Goal: Contribute content

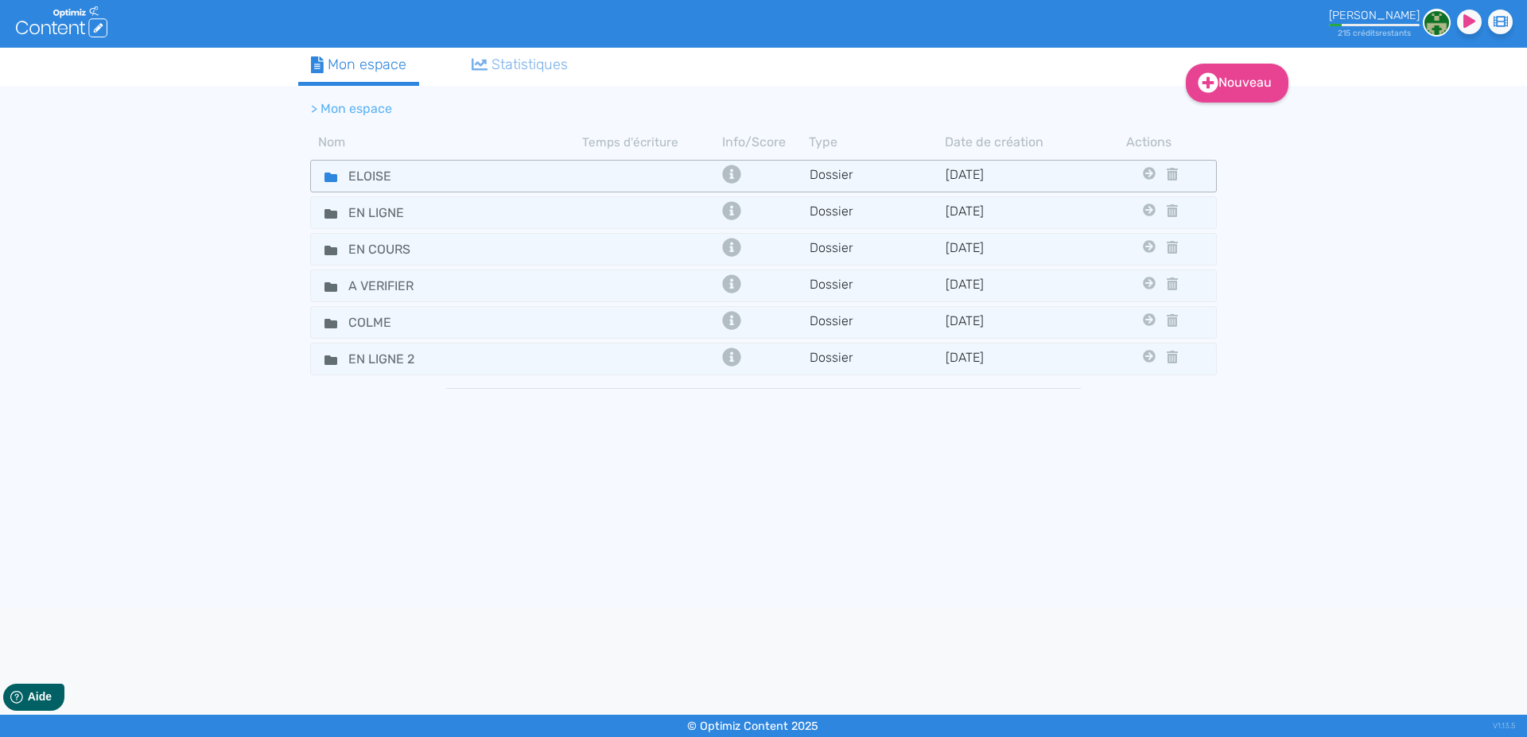
click at [329, 179] on icon at bounding box center [331, 178] width 13 height 10
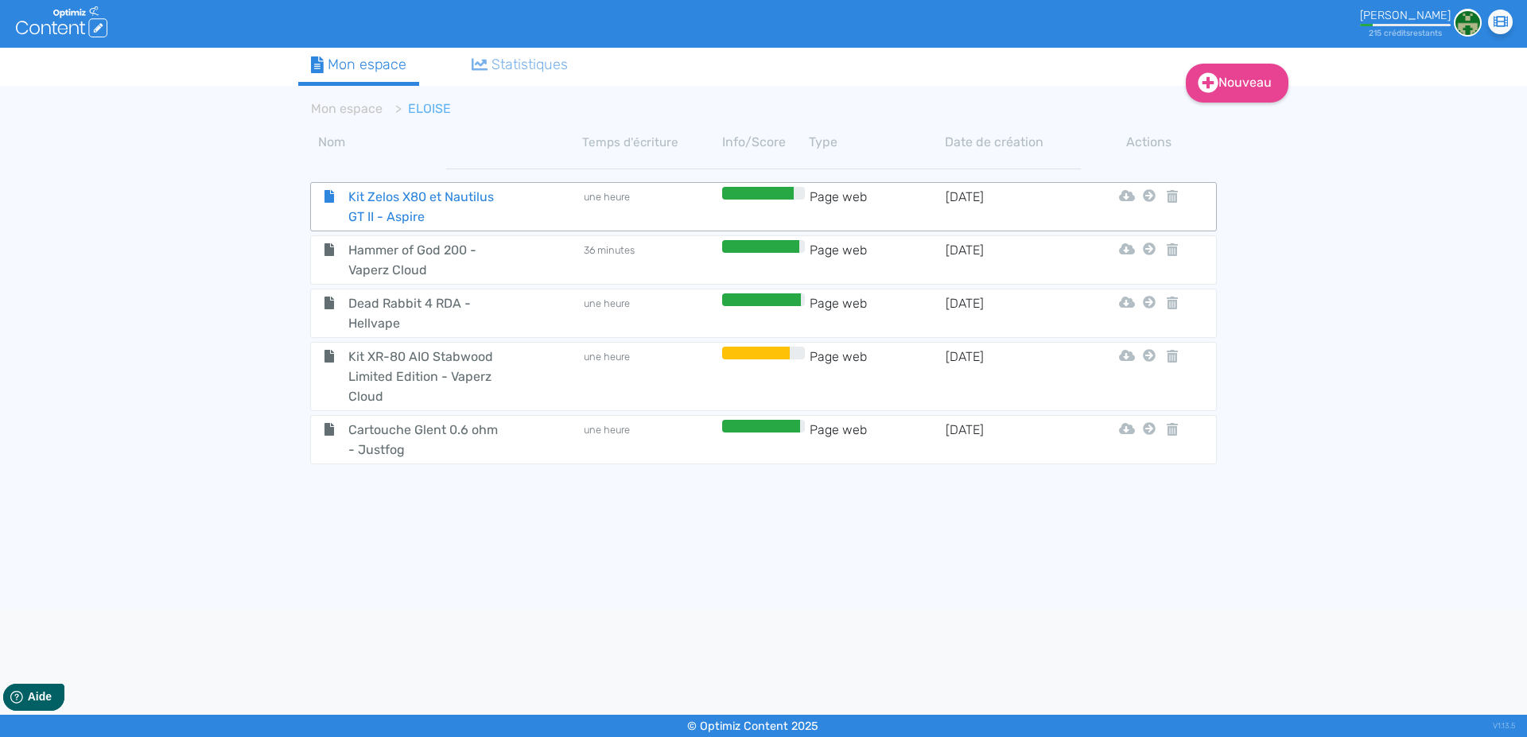
click at [382, 203] on span "Kit Zelos X80 et Nautilus GT II - Aspire" at bounding box center [425, 207] width 179 height 40
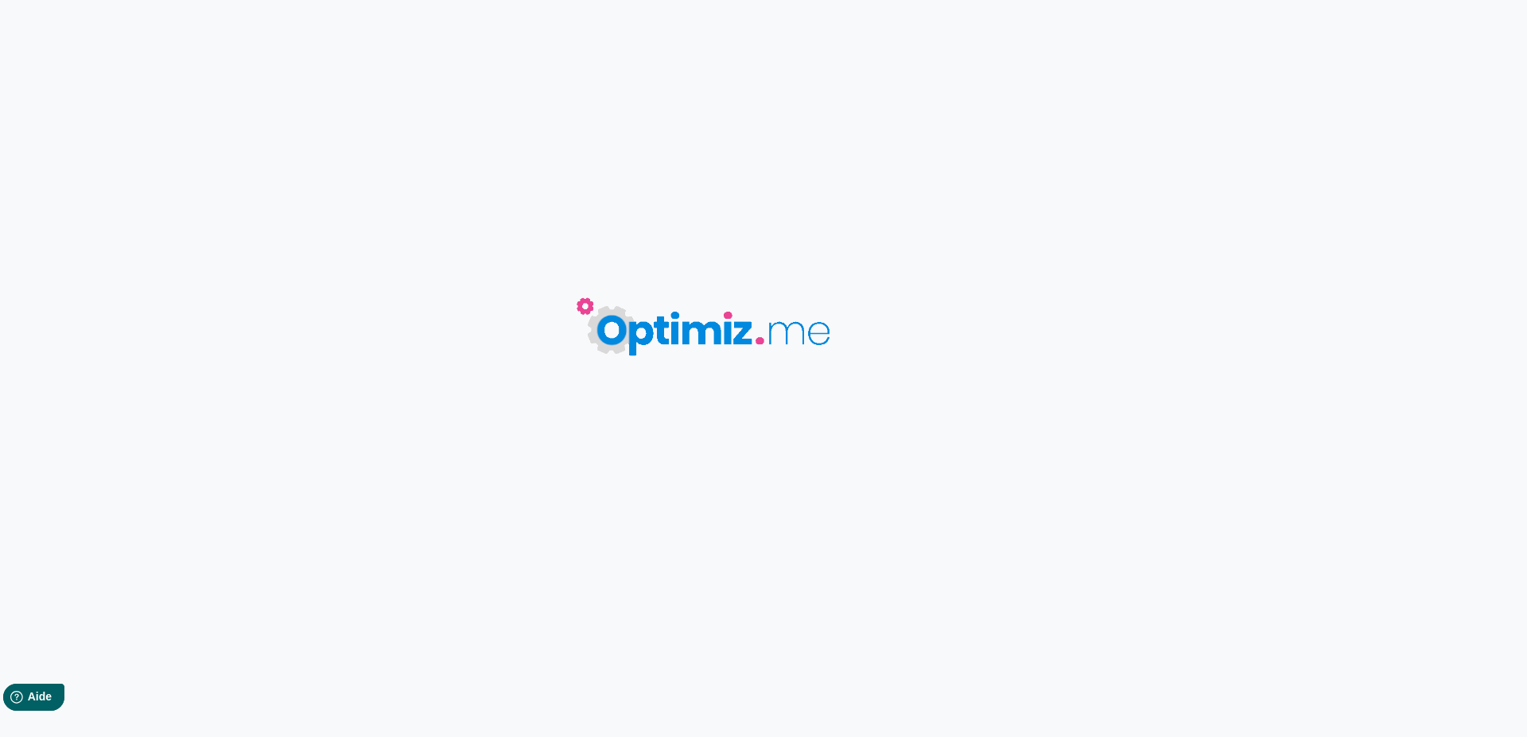
type input "Kit Zelos X80 et Nautilus GT II - Aspire"
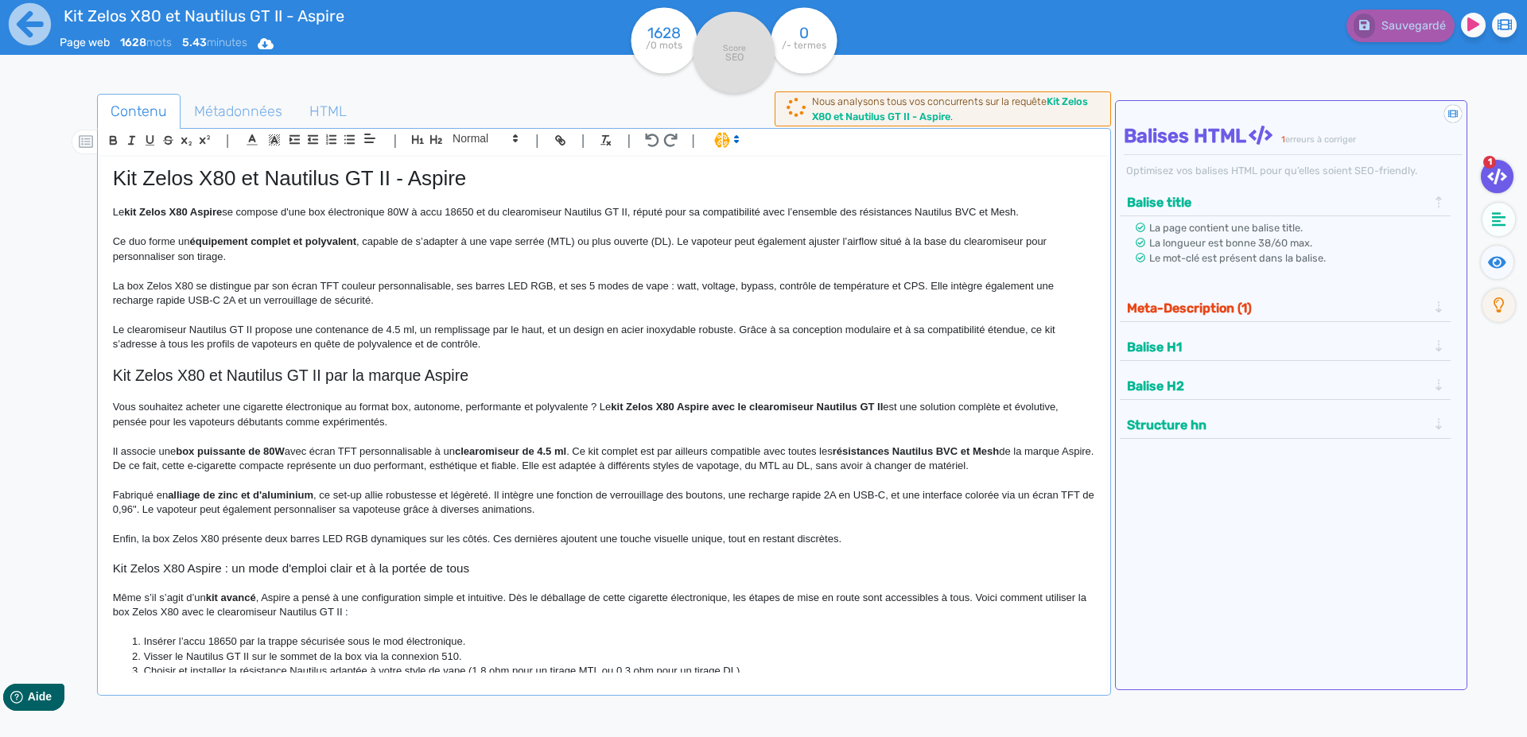
click at [367, 330] on p "Le clearomiseur Nautilus GT II propose une contenance de 4.5 ml, un remplissage…" at bounding box center [604, 337] width 982 height 29
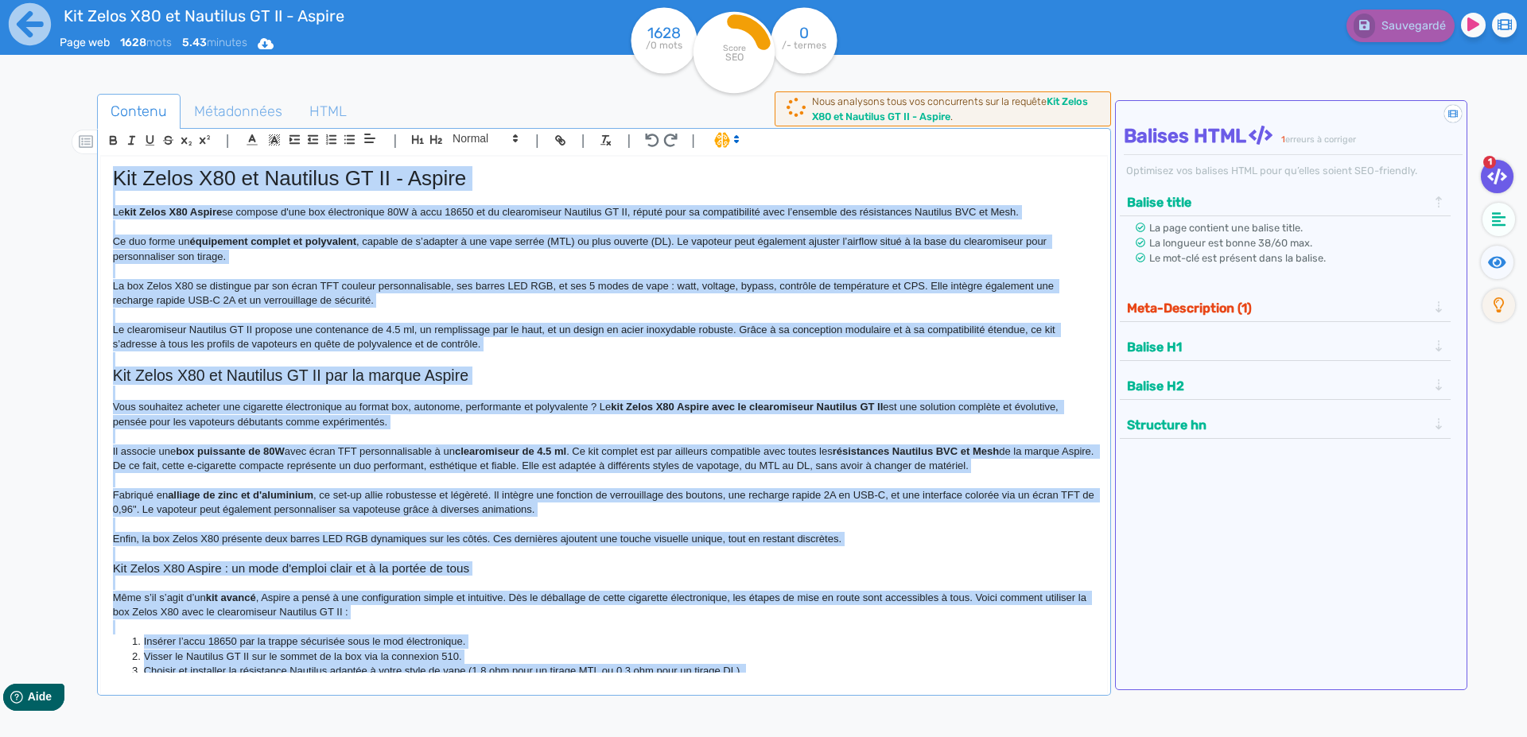
copy div "Lor Ipsum D88 si Ametcons AD EL - Seddoe Te inc Utlab E75 Dolore ma aliquae a'm…"
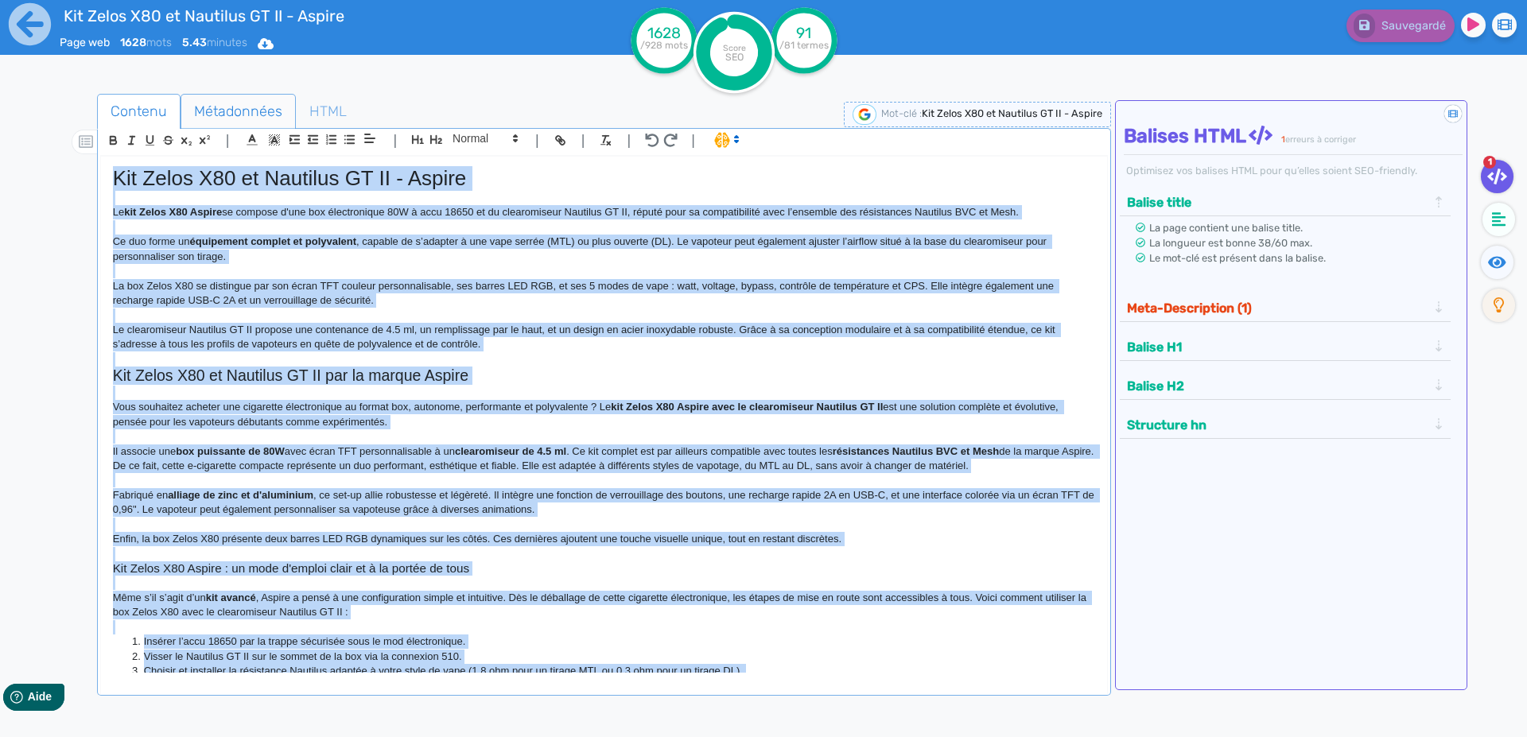
click at [221, 114] on span "Métadonnées" at bounding box center [238, 111] width 114 height 43
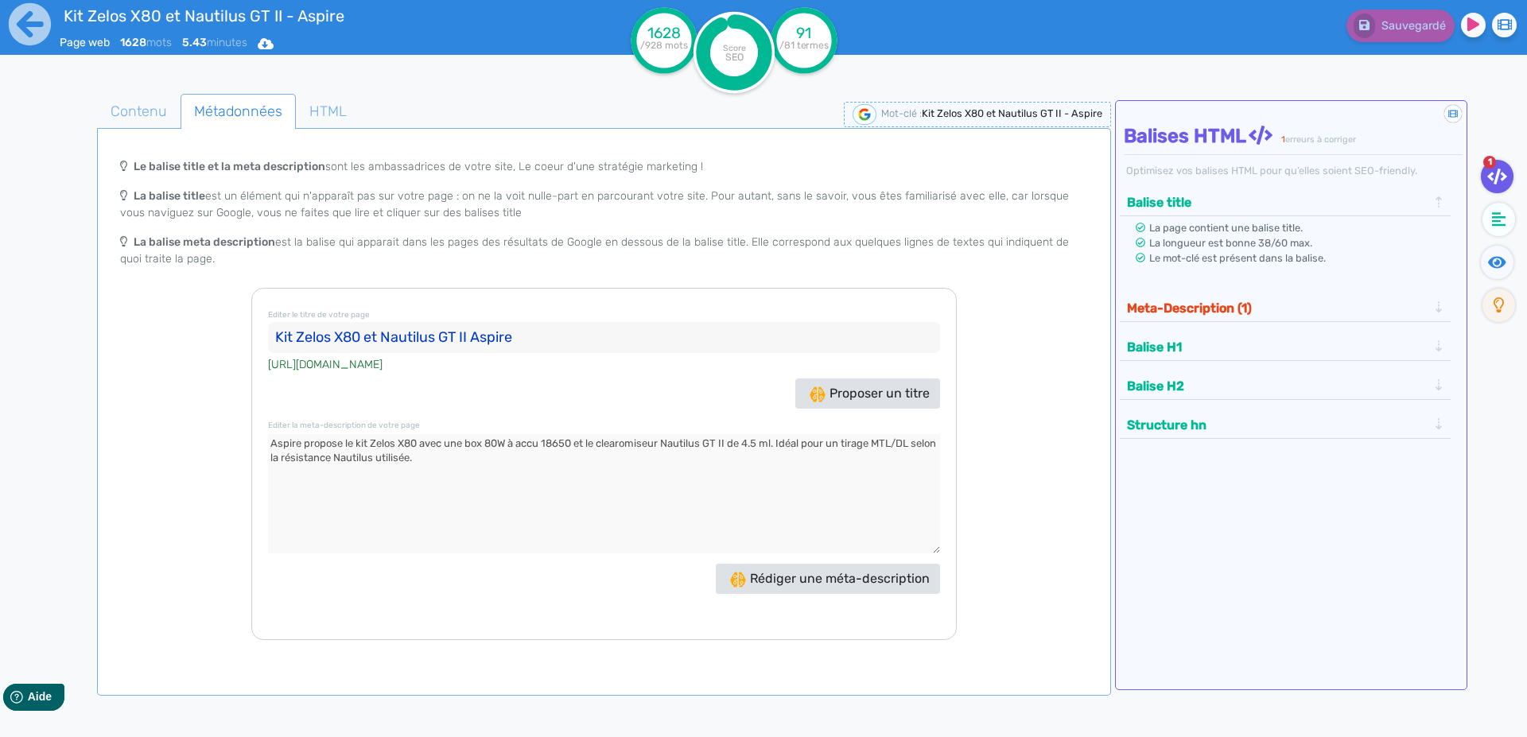
click at [303, 336] on input "Kit Zelos X80 et Nautilus GT II Aspire" at bounding box center [604, 338] width 672 height 32
click at [281, 336] on input "Kit Zelos X80 et Nautilus GT II Aspire" at bounding box center [604, 338] width 672 height 32
click at [277, 442] on textarea at bounding box center [604, 493] width 672 height 119
click at [33, 30] on icon at bounding box center [30, 24] width 42 height 42
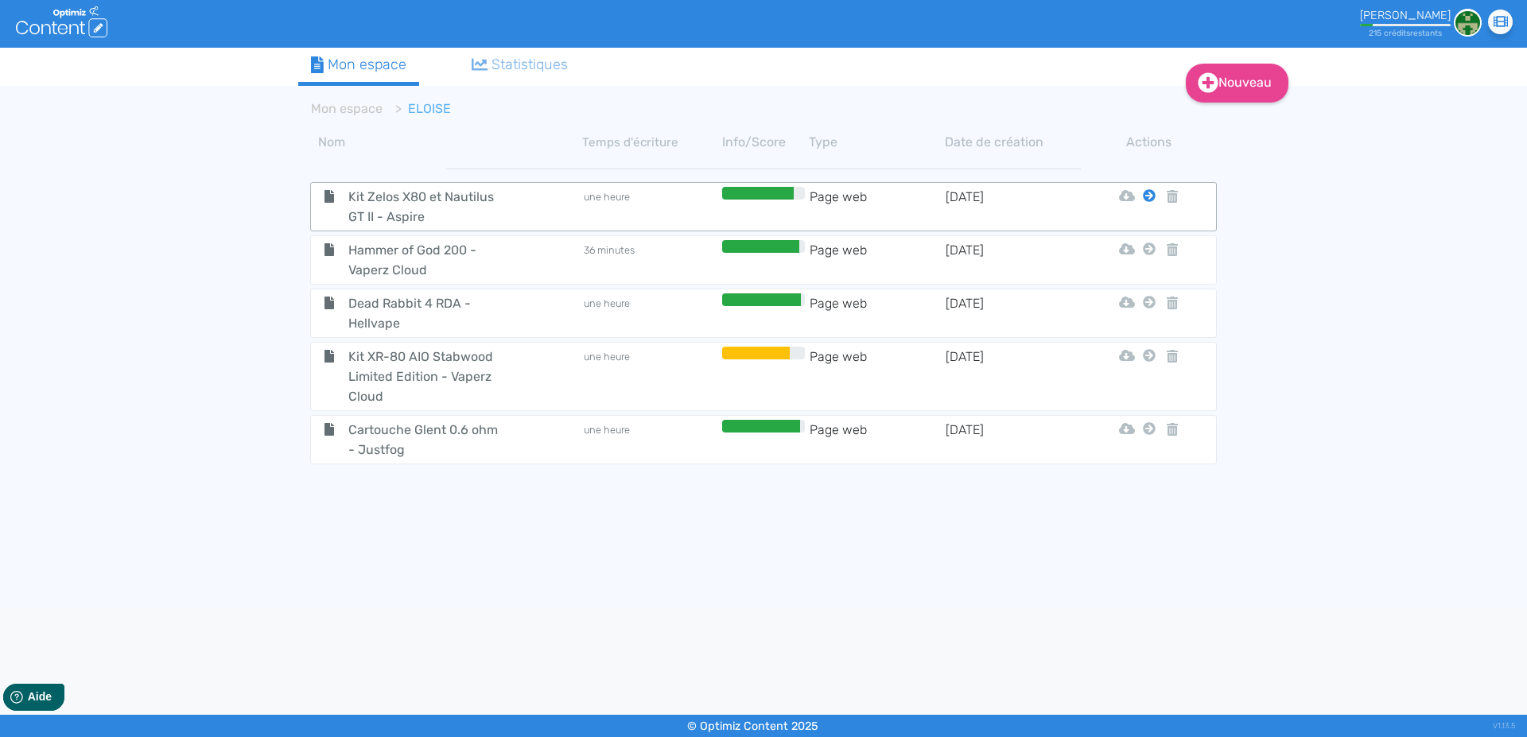
click at [1153, 198] on icon at bounding box center [1149, 195] width 13 height 13
click at [1135, 236] on button "Mon Espace" at bounding box center [1142, 235] width 137 height 25
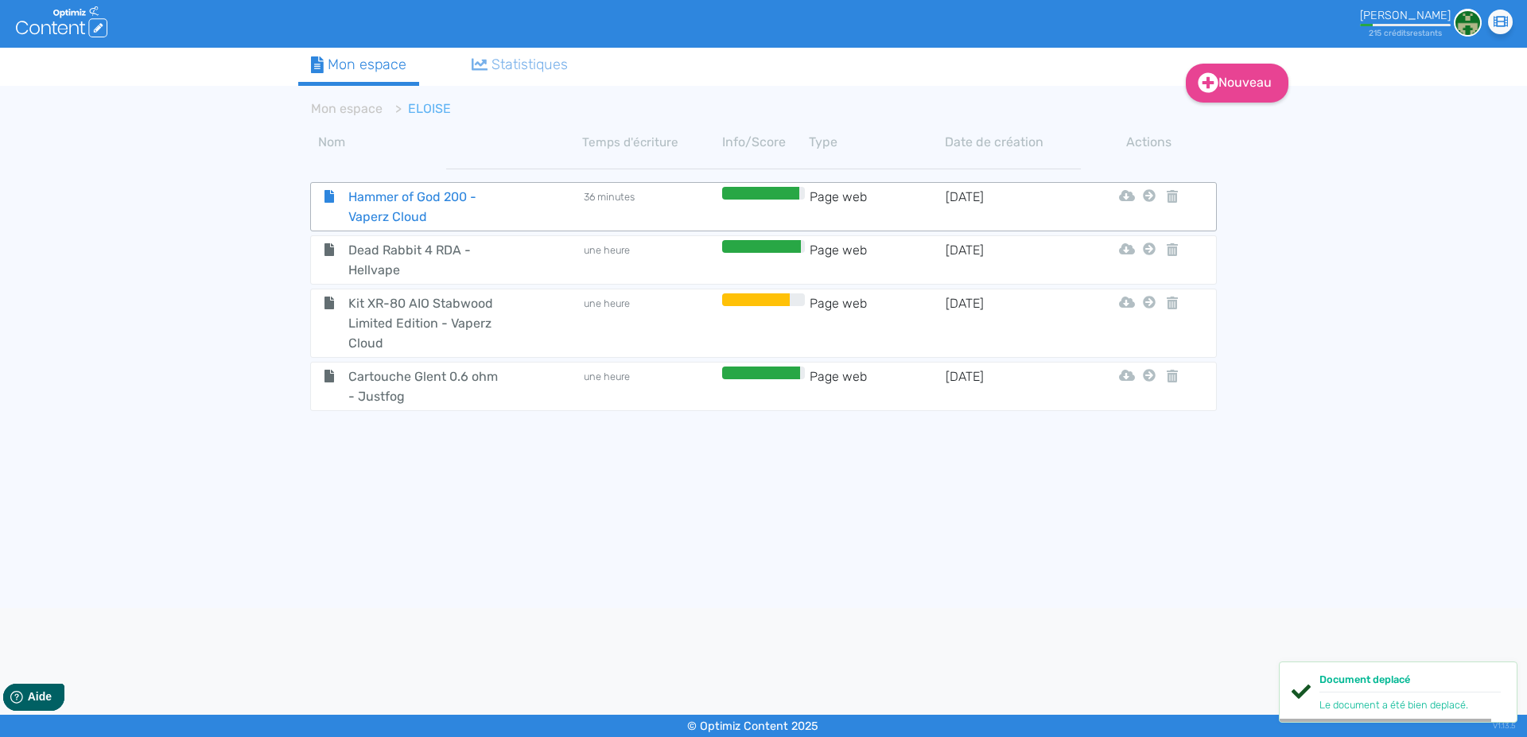
click at [385, 205] on span "Hammer of God 200 - Vaperz Cloud" at bounding box center [425, 207] width 179 height 40
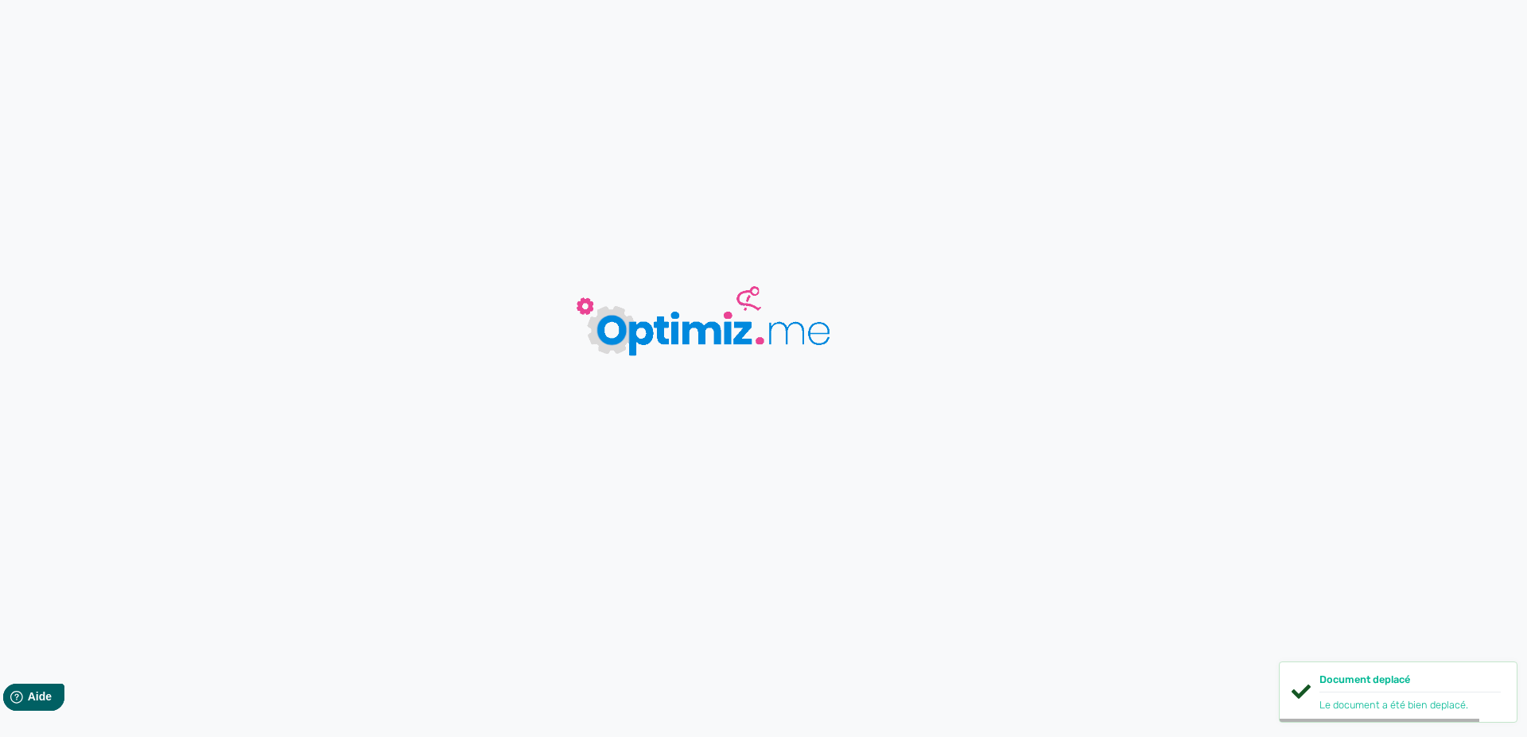
type input "Hammer of God 200 - Vaperz Cloud"
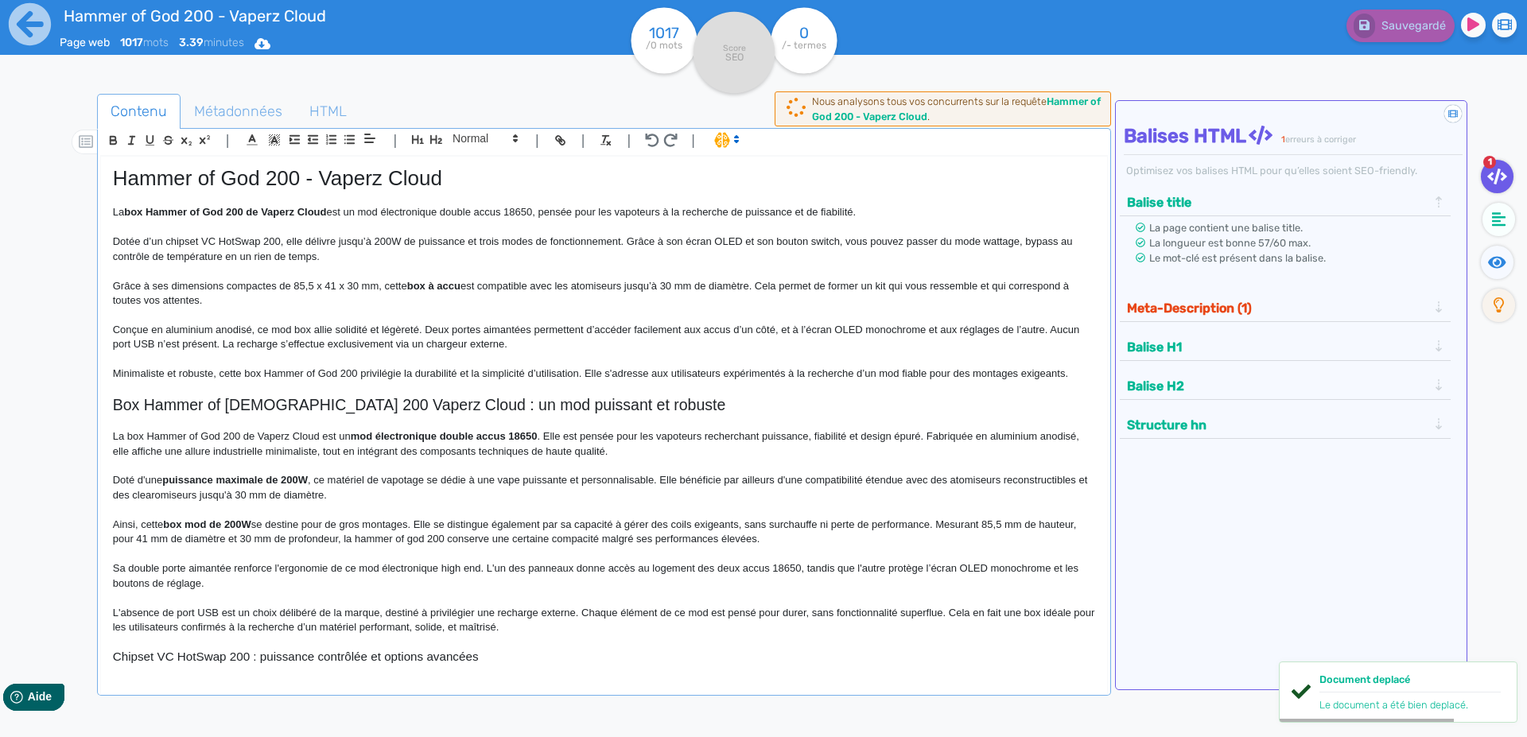
click at [348, 371] on p "Minimaliste et robuste, cette box Hammer of God 200 privilégie la durabilité et…" at bounding box center [604, 374] width 982 height 14
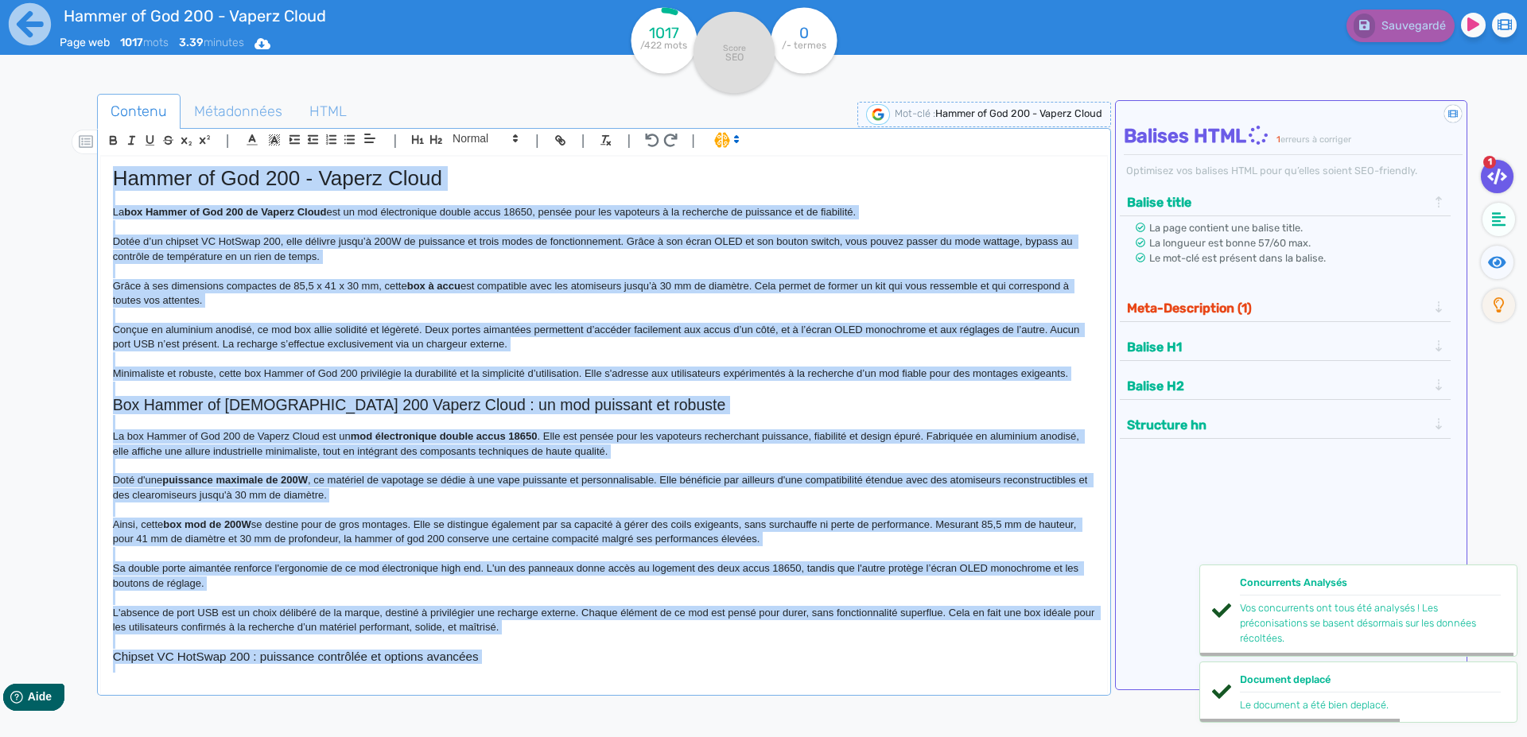
copy div "Loremi do Sit 896 - Ametco Adipi El sed Doeius te Inc 119 ut Labore Etdol mag a…"
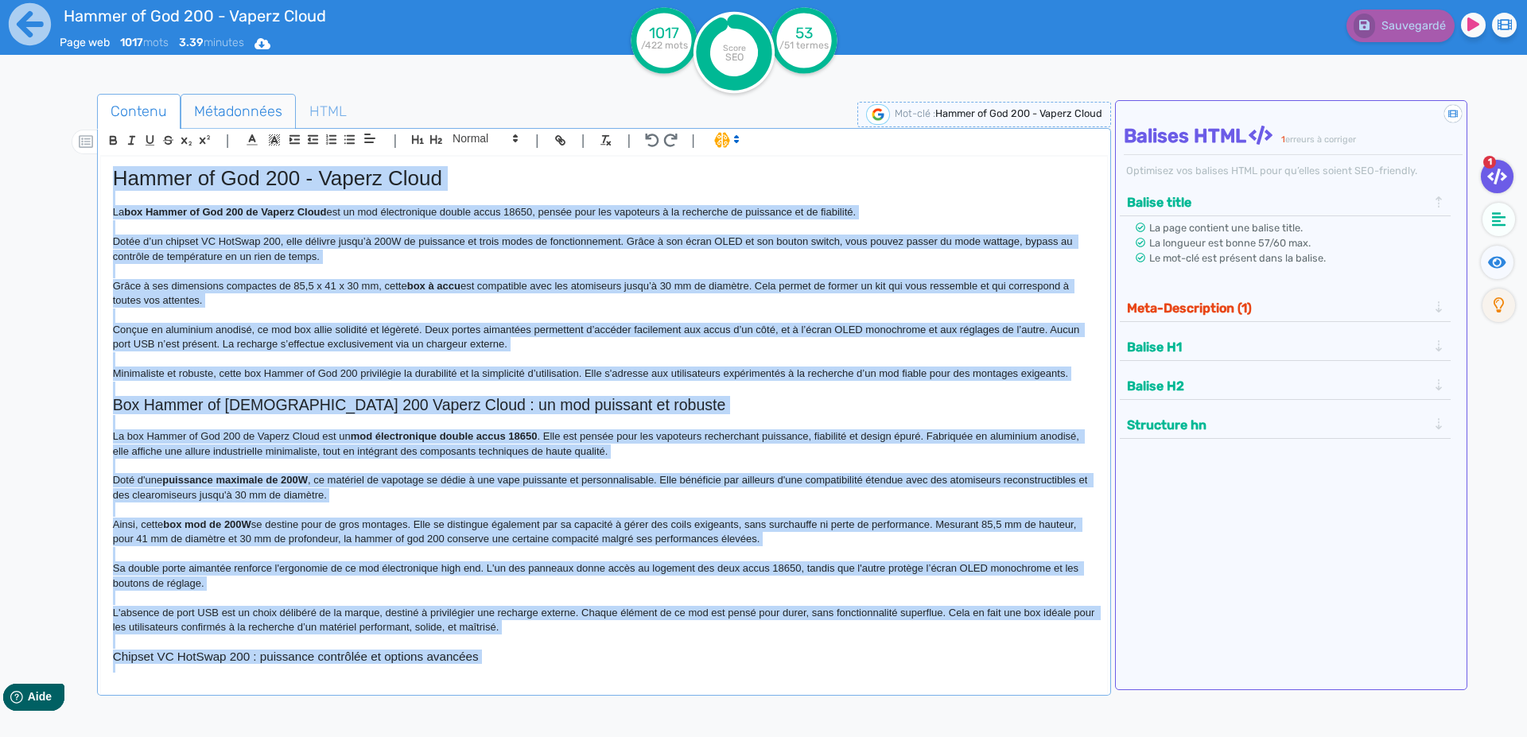
click at [220, 109] on span "Métadonnées" at bounding box center [238, 111] width 114 height 43
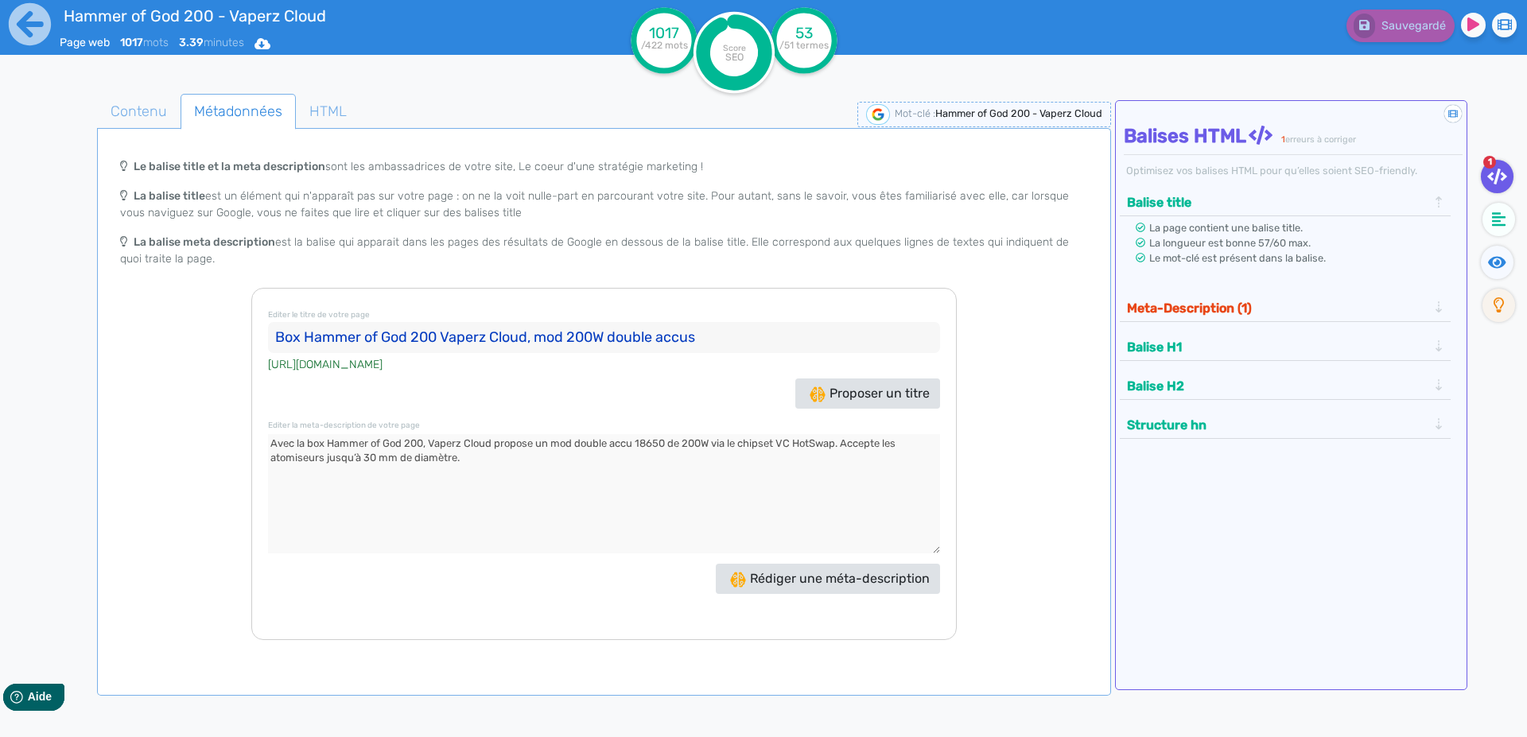
click at [283, 340] on input "Box Hammer of God 200 Vaperz Cloud, mod 200W double accus" at bounding box center [604, 338] width 672 height 32
click at [278, 444] on textarea at bounding box center [604, 493] width 672 height 119
click at [25, 29] on icon at bounding box center [30, 24] width 44 height 44
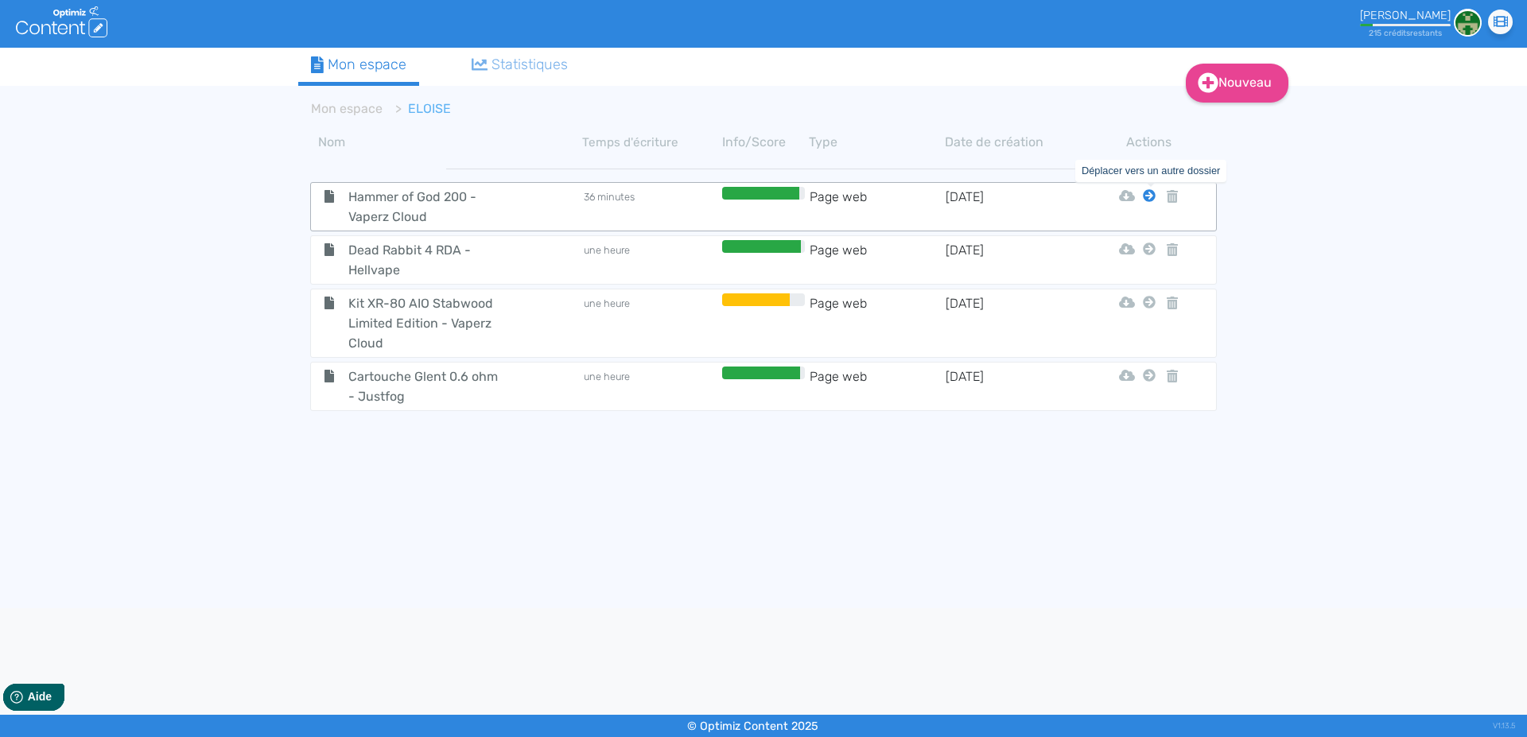
click at [1145, 194] on icon at bounding box center [1149, 195] width 13 height 13
click at [1146, 232] on tbody "Hammer of God 200 - Vaperz Cloud 40 minutes Page web [DATE] Html Pdf Word Mon E…" at bounding box center [763, 377] width 931 height 442
click at [1149, 197] on icon at bounding box center [1149, 195] width 13 height 13
click at [1122, 232] on button "Mon Espace" at bounding box center [1142, 235] width 137 height 25
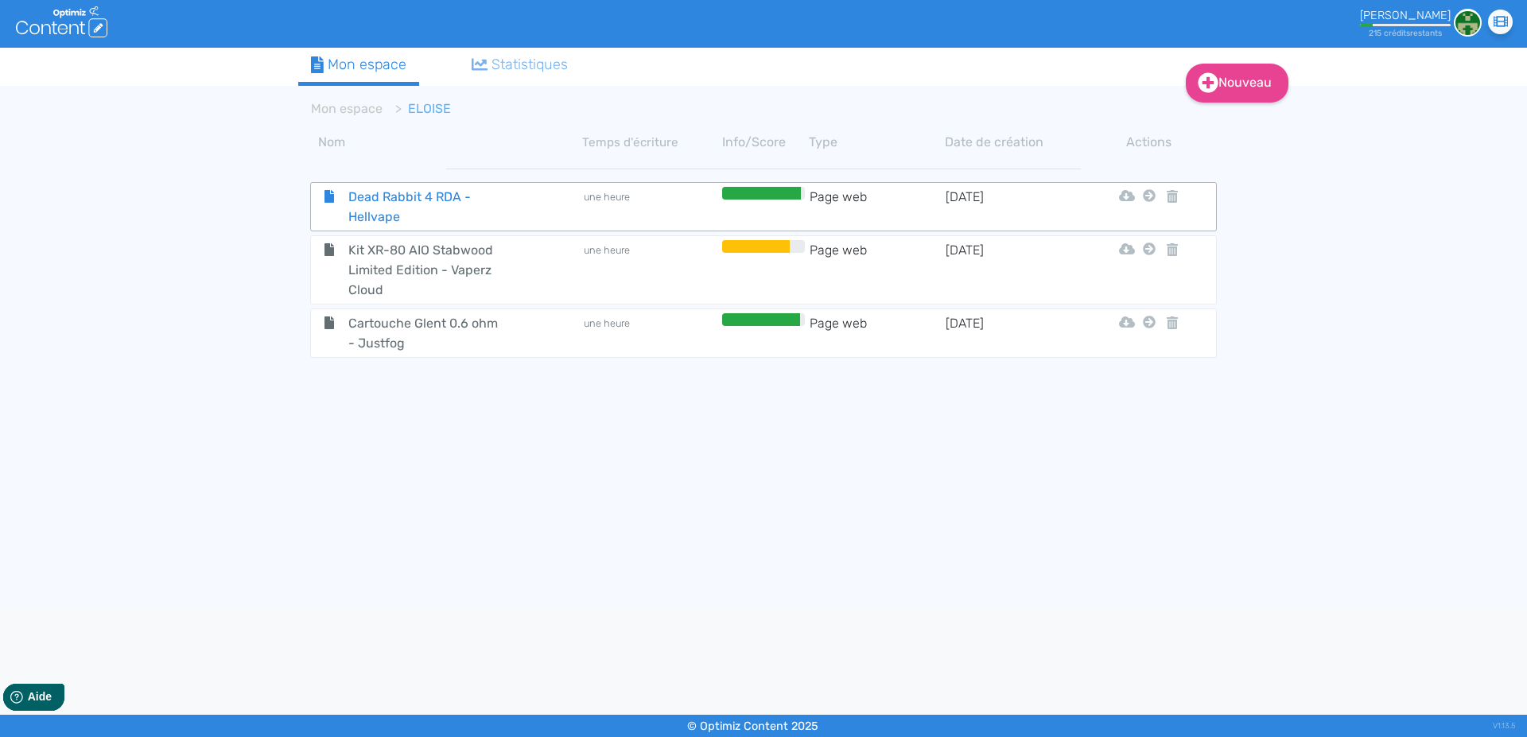
click at [365, 207] on span "Dead Rabbit 4 RDA - Hellvape" at bounding box center [425, 207] width 179 height 40
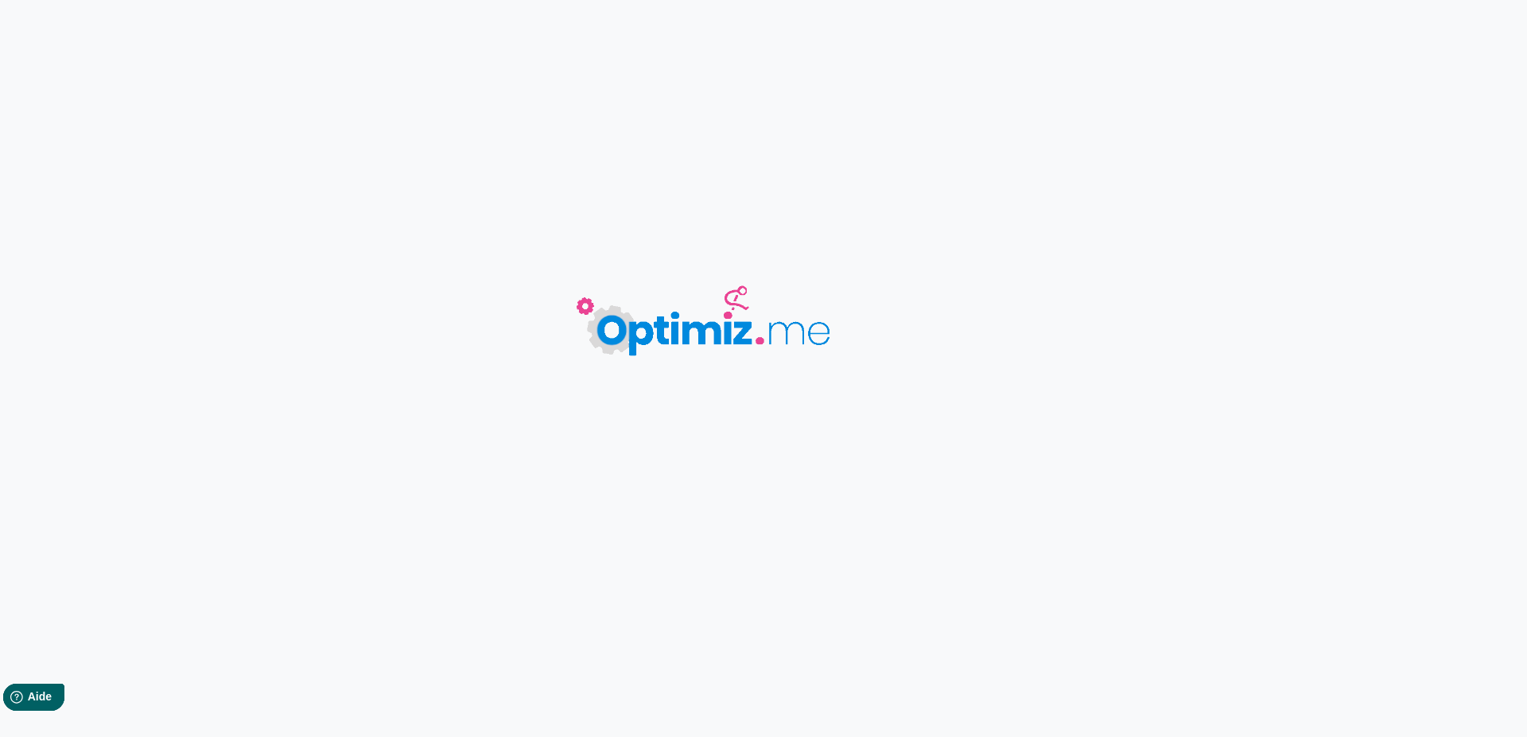
type input "Dead Rabbit 4 RDA - Hellvape"
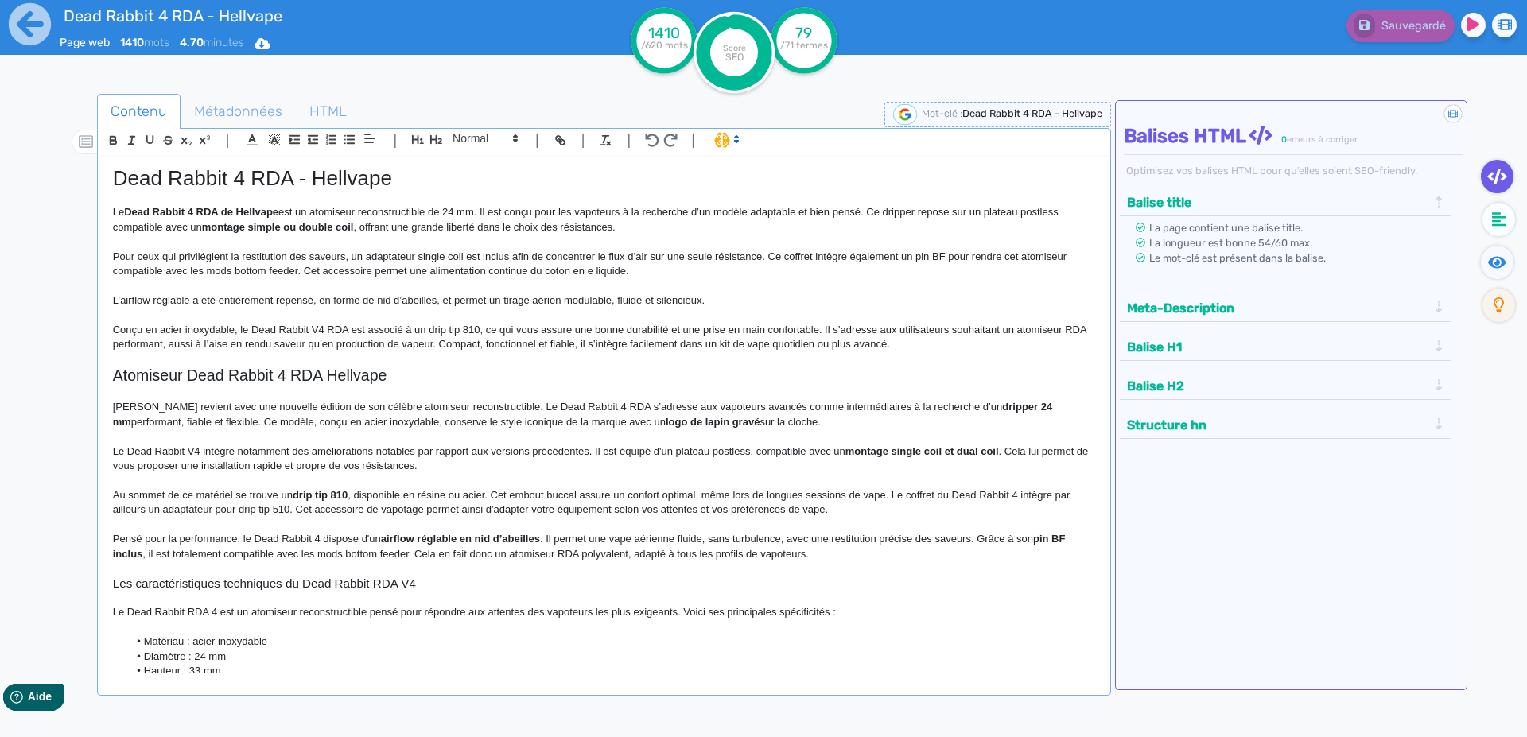
click at [430, 273] on p "Pour ceux qui privilégient la restitution des saveurs, un adaptateur single coi…" at bounding box center [604, 264] width 982 height 29
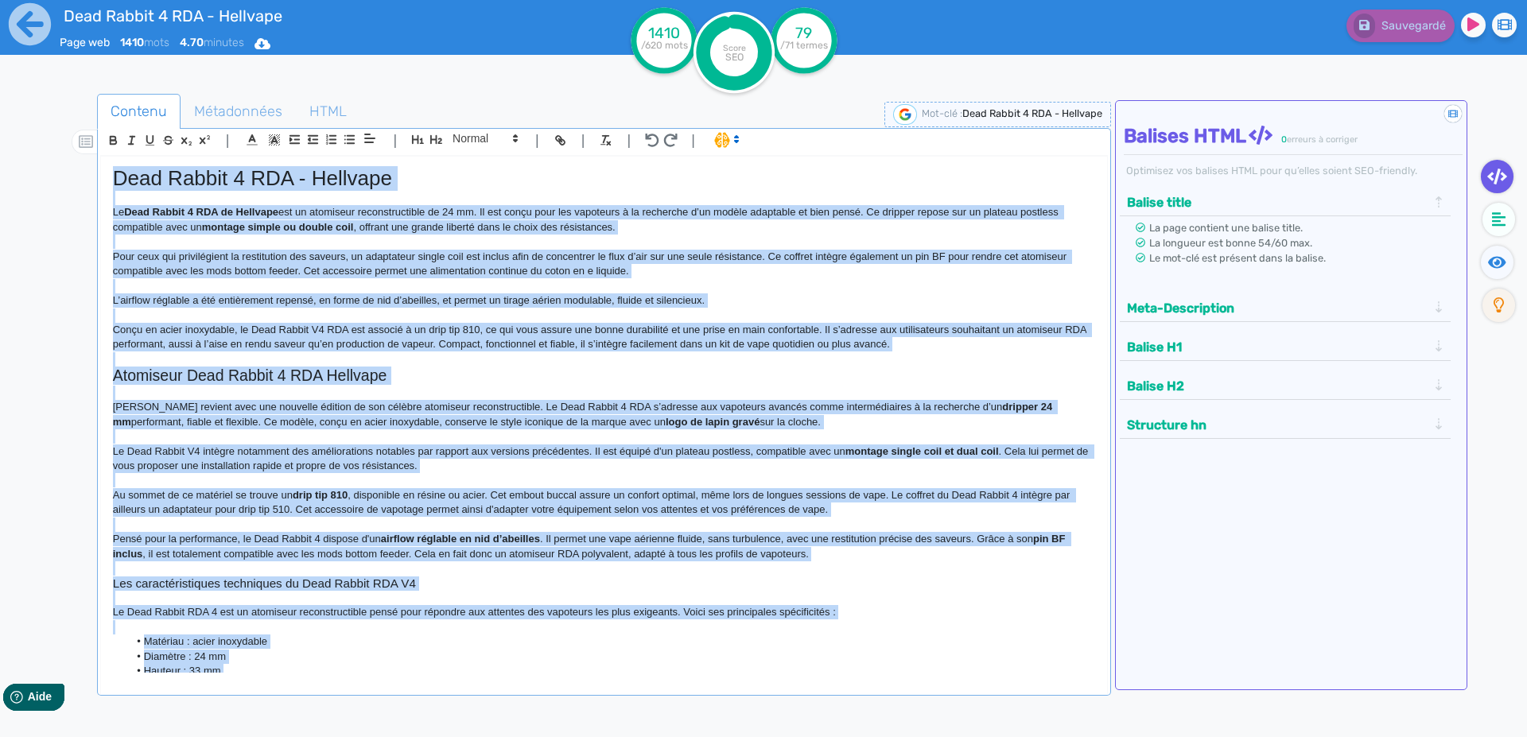
copy div "Lore Ipsumd 6 SIT - Ametcons Ad Elit Seddoe 8 TEM in Utlabore etd ma aliquaeni …"
click at [151, 197] on p at bounding box center [604, 198] width 982 height 14
copy div "Lore Ipsumd 6 SIT - Ametcons Ad Elit Seddoe 8 TEM in Utlabore etd ma aliquaeni …"
click at [332, 277] on p "Pour ceux qui privilégient la restitution des saveurs, un adaptateur single coi…" at bounding box center [604, 264] width 982 height 29
copy div "Lore Ipsumd 6 SIT - Ametcons Ad Elit Seddoe 8 TEM in Utlabore etd ma aliquaeni …"
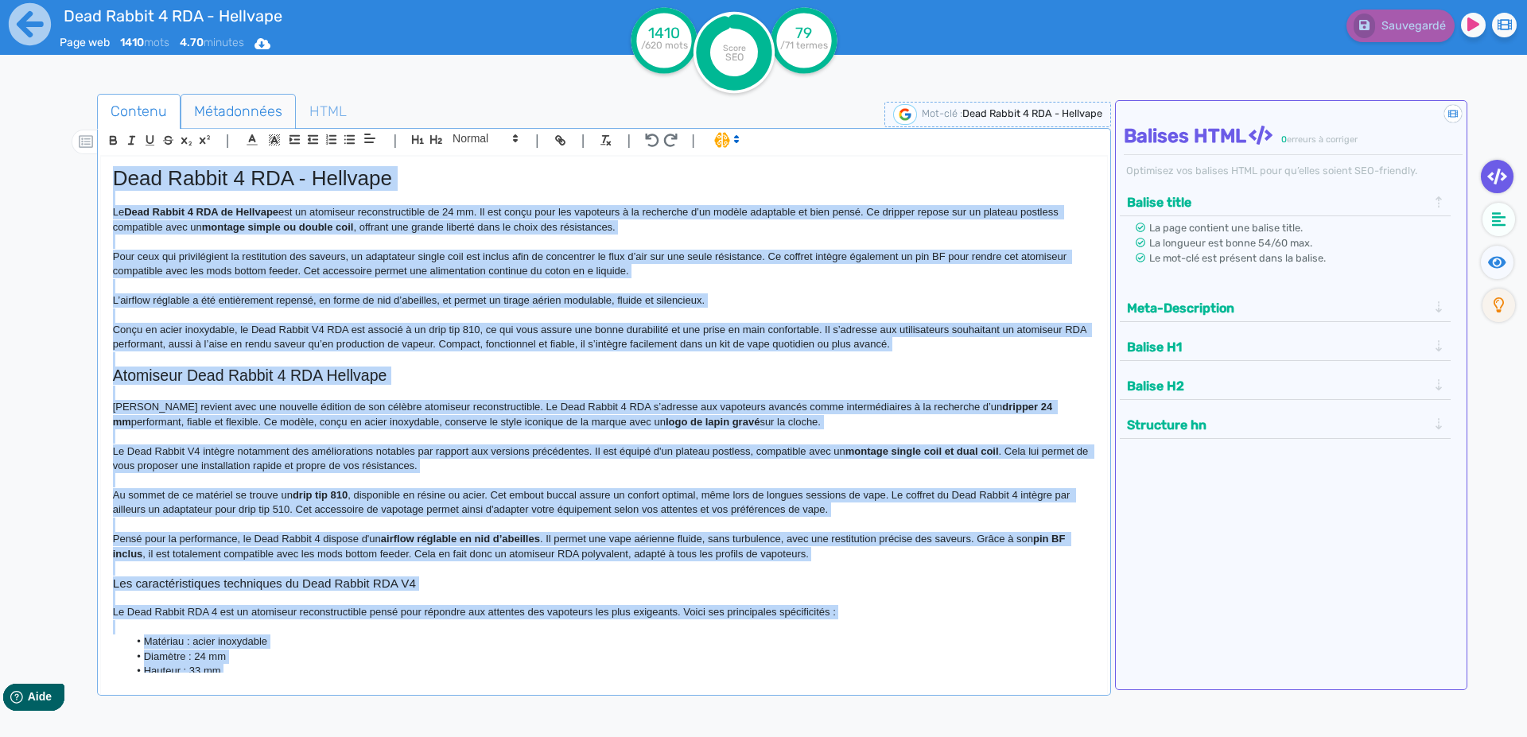
click at [226, 103] on span "Métadonnées" at bounding box center [238, 111] width 114 height 43
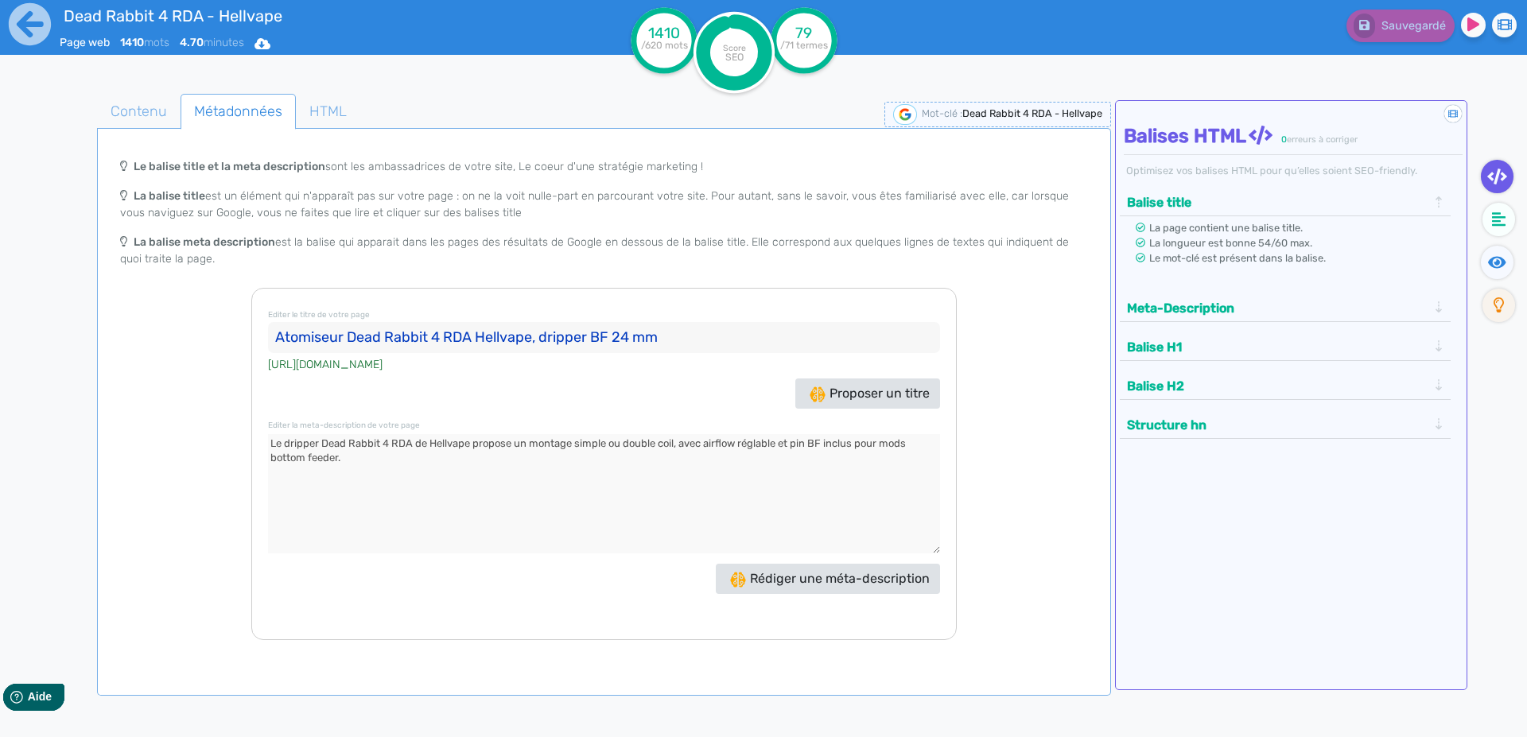
click at [303, 351] on input "Atomiseur Dead Rabbit 4 RDA Hellvape, dripper BF 24 mm" at bounding box center [604, 338] width 672 height 32
click at [300, 344] on input "Atomiseur Dead Rabbit 4 RDA Hellvape, dripper BF 24 mm" at bounding box center [604, 338] width 672 height 32
click at [335, 454] on textarea at bounding box center [604, 493] width 672 height 119
